Goal: Task Accomplishment & Management: Manage account settings

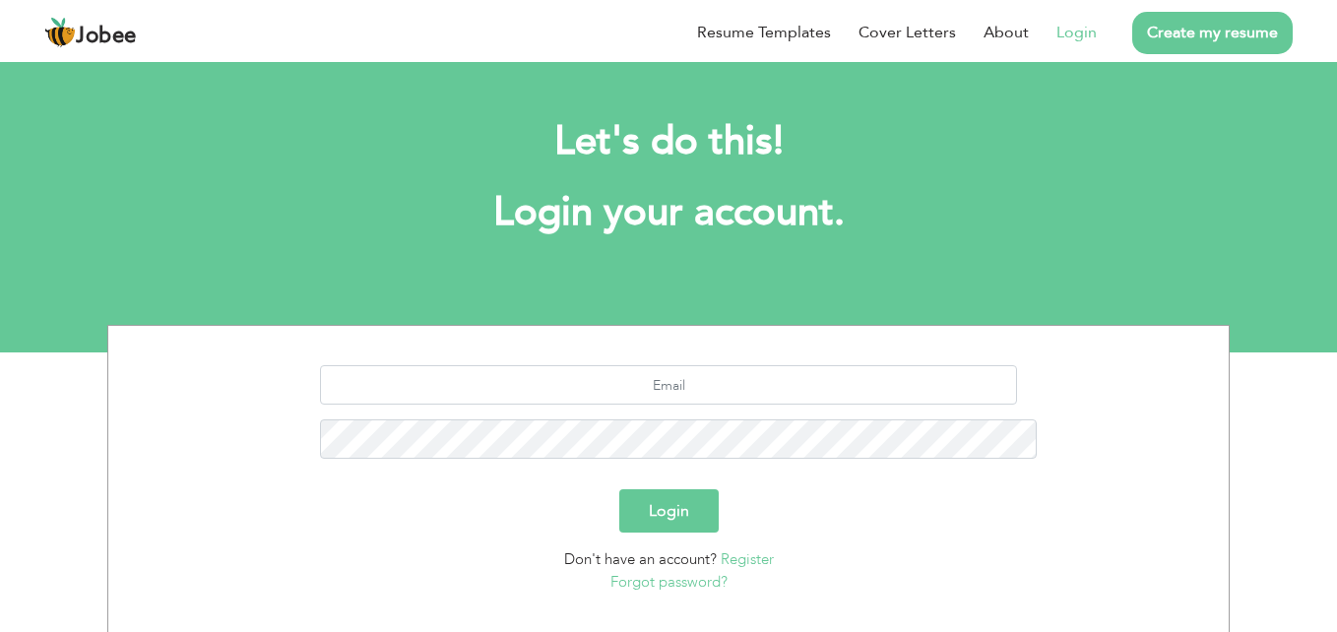
click at [652, 58] on div "Resume Templates Cover Letters About Login Create my resume" at bounding box center [668, 32] width 1248 height 51
click at [652, 365] on input "text" at bounding box center [669, 384] width 698 height 39
type input "aftabahmadkandan@gmail.com"
click at [669, 489] on button "Login" at bounding box center [668, 510] width 99 height 43
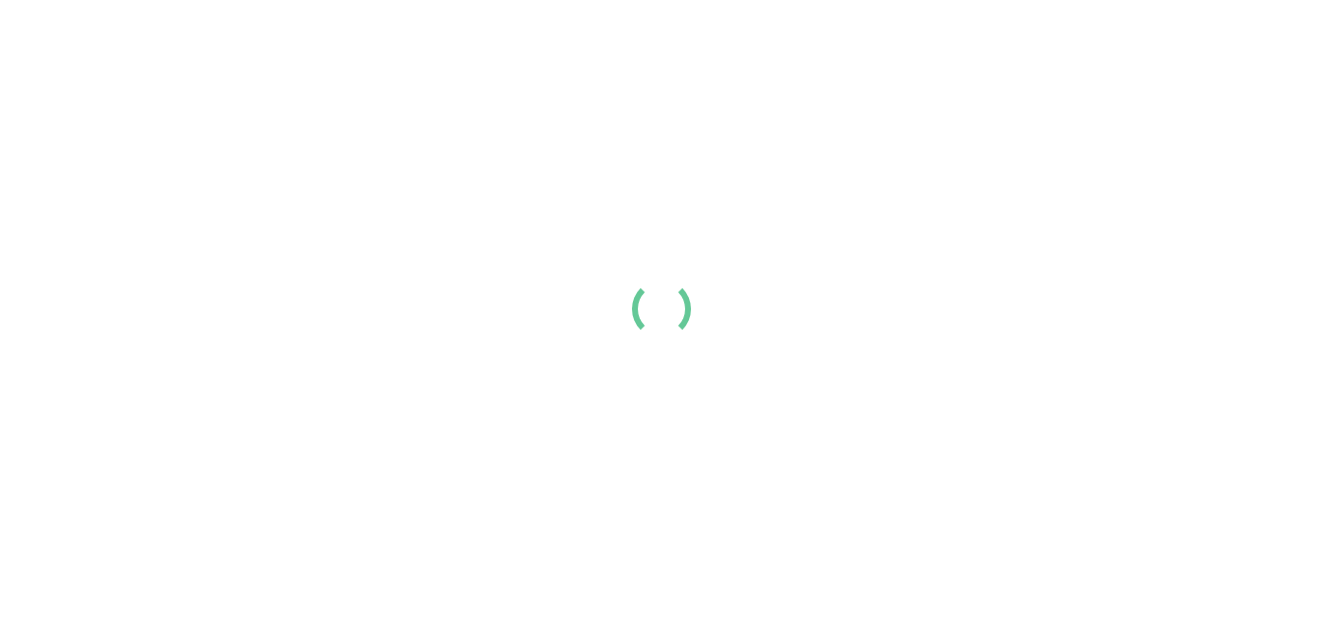
click at [673, 58] on div "Resume Templates Cover Letters About Login Create my resume" at bounding box center [660, 32] width 1233 height 51
click at [664, 58] on div "Resume Templates Cover Letters About Login Create my resume" at bounding box center [660, 32] width 1233 height 51
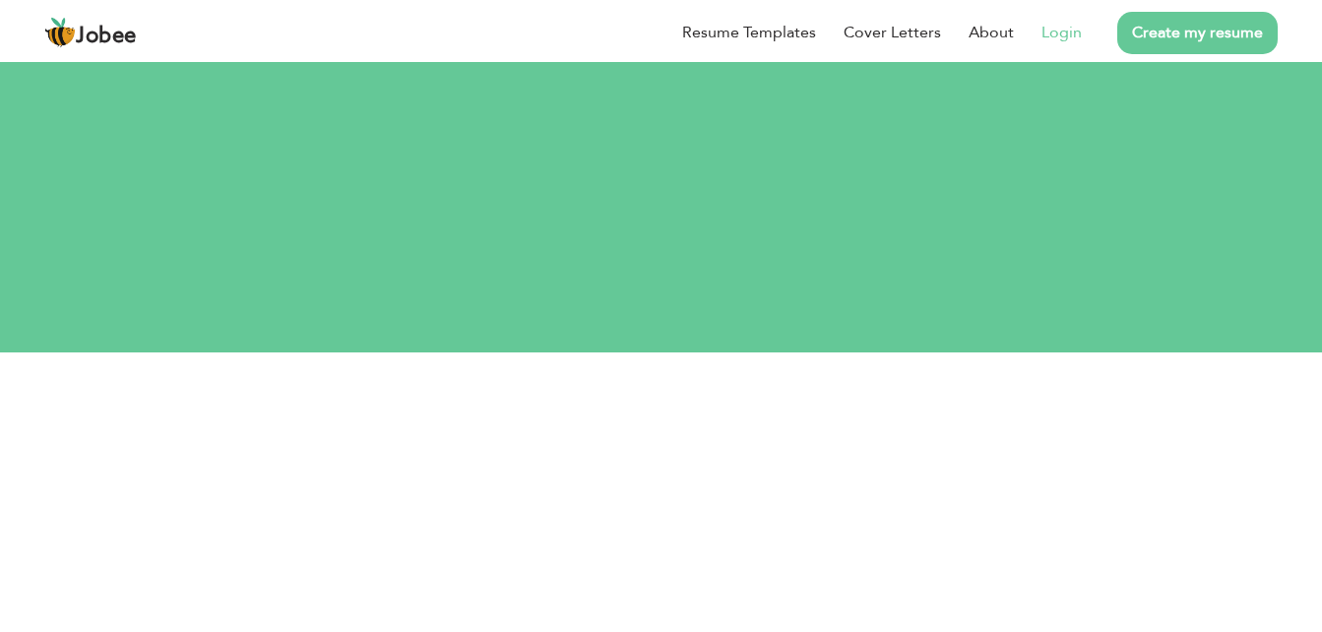
click at [1075, 32] on link "Login" at bounding box center [1061, 33] width 40 height 24
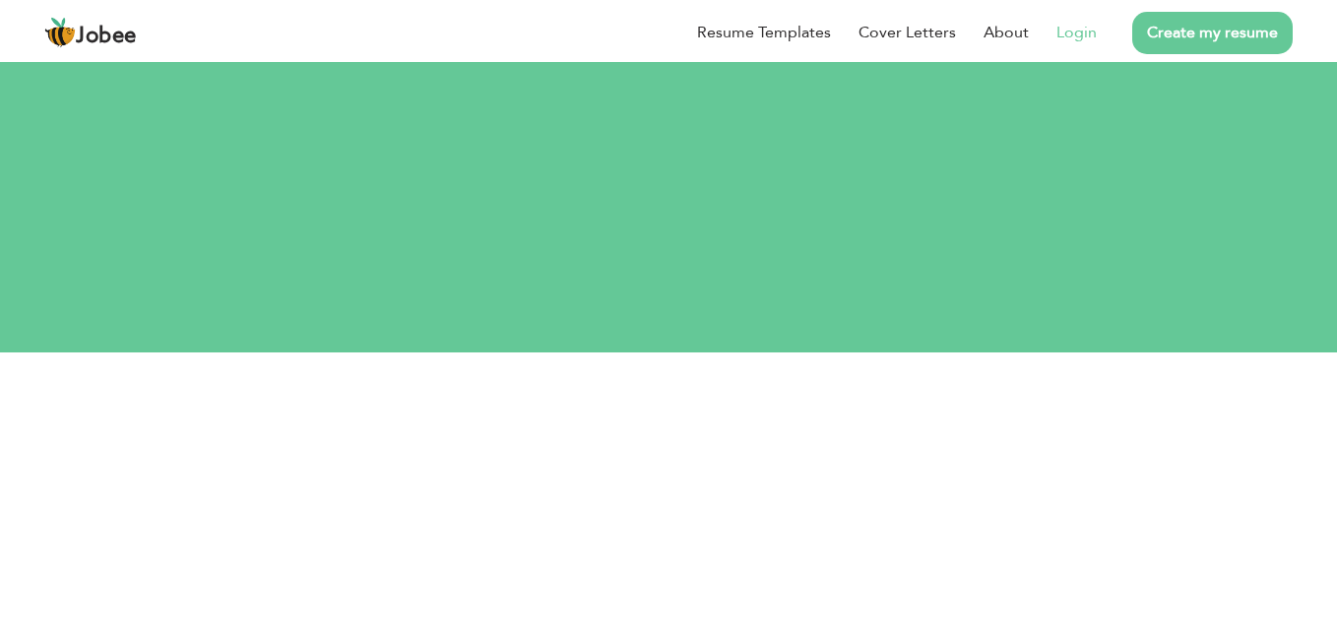
click at [1096, 44] on link "Login" at bounding box center [1076, 33] width 40 height 24
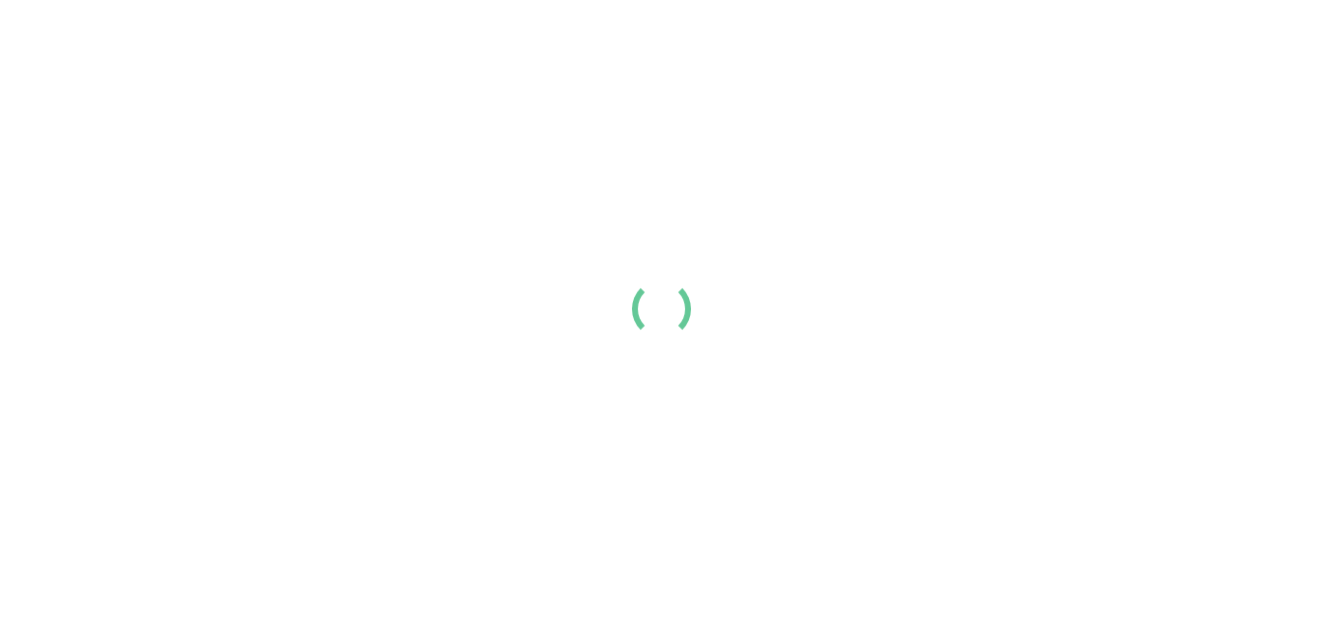
click at [1208, 54] on link "Create my resume" at bounding box center [1197, 33] width 160 height 42
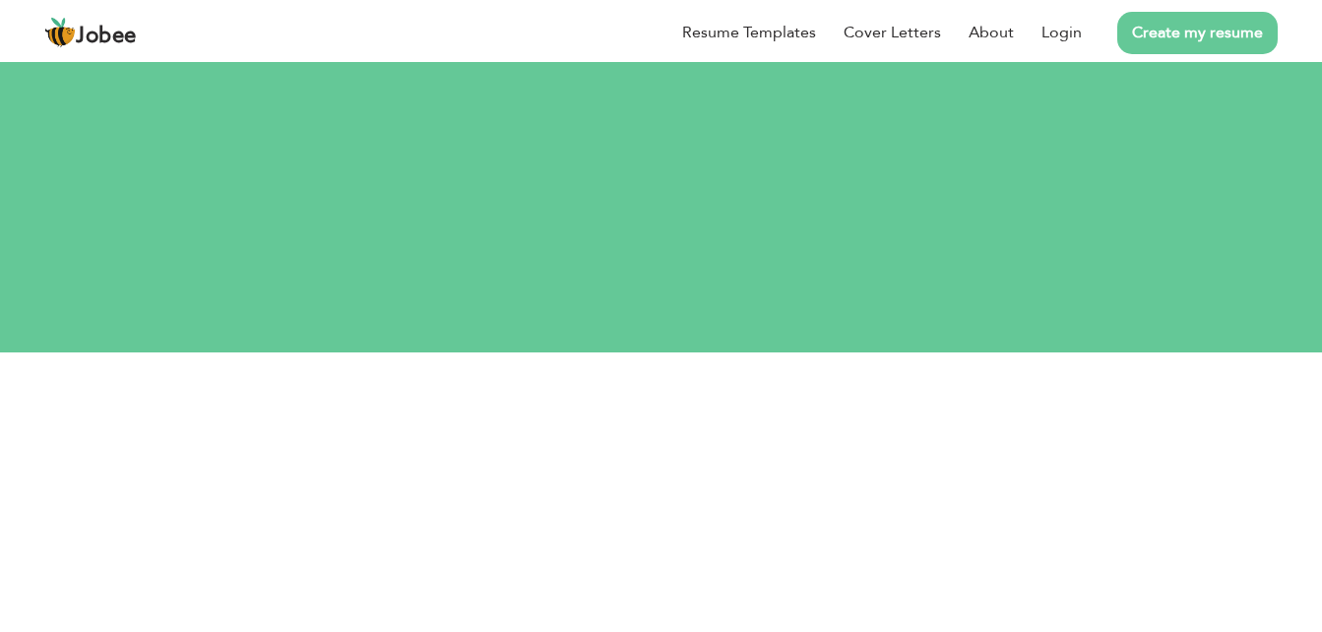
click at [1186, 31] on link "Create my resume" at bounding box center [1197, 33] width 160 height 42
